Goal: Check status: Check status

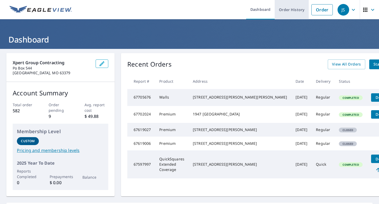
click at [290, 7] on link "Order History" at bounding box center [292, 9] width 34 height 19
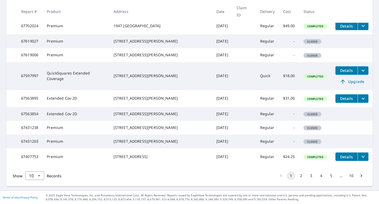
scroll to position [151, 0]
click at [315, 177] on button "3" at bounding box center [311, 176] width 8 height 8
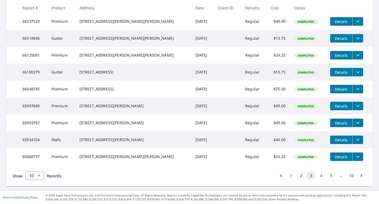
scroll to position [142, 0]
click at [333, 176] on button "5" at bounding box center [331, 176] width 8 height 8
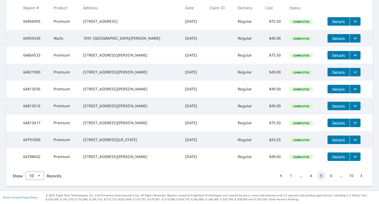
scroll to position [142, 0]
click at [332, 176] on button "6" at bounding box center [331, 176] width 8 height 8
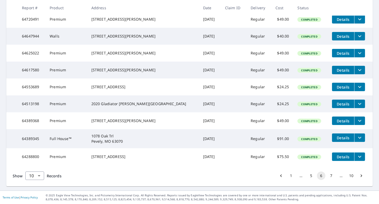
scroll to position [142, 0]
click at [333, 177] on button "7" at bounding box center [331, 176] width 8 height 8
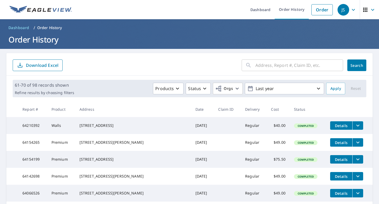
click at [289, 65] on input "text" at bounding box center [300, 65] width 88 height 15
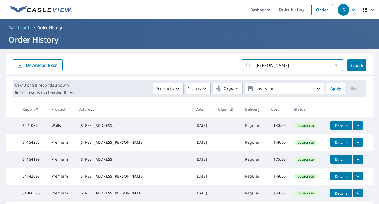
type input "[PERSON_NAME] dr"
click at [364, 65] on button "Search" at bounding box center [357, 66] width 19 height 12
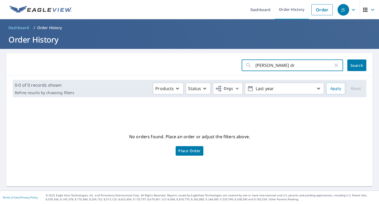
click at [257, 65] on input "[PERSON_NAME] dr" at bounding box center [295, 65] width 78 height 15
click at [256, 65] on input "[PERSON_NAME] dr" at bounding box center [295, 65] width 78 height 15
type input "41 [PERSON_NAME] dr"
click at [357, 65] on button "Search" at bounding box center [357, 66] width 19 height 12
click at [261, 65] on input "41 [PERSON_NAME] dr" at bounding box center [295, 65] width 78 height 15
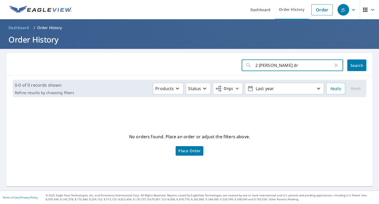
type input "28 [PERSON_NAME] dr"
click at [357, 65] on button "Search" at bounding box center [357, 66] width 19 height 12
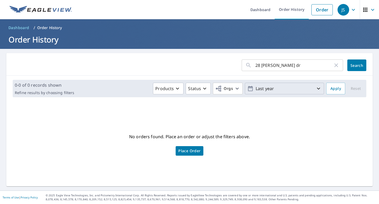
click at [317, 89] on icon "button" at bounding box center [319, 88] width 6 height 6
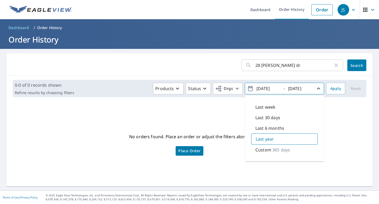
click at [294, 150] on div "Custom 365 days" at bounding box center [284, 150] width 67 height 11
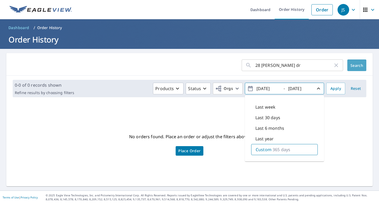
click at [361, 63] on span "Search" at bounding box center [357, 65] width 11 height 5
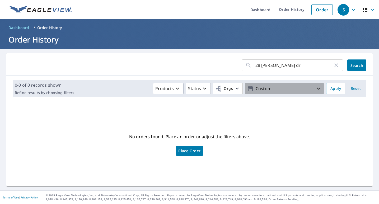
click at [321, 91] on icon "button" at bounding box center [319, 88] width 6 height 6
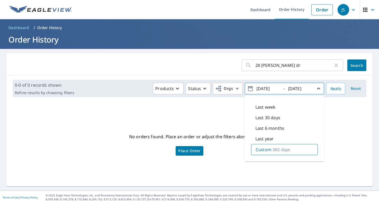
click at [339, 66] on icon "button" at bounding box center [336, 65] width 6 height 6
